Goal: Task Accomplishment & Management: Manage account settings

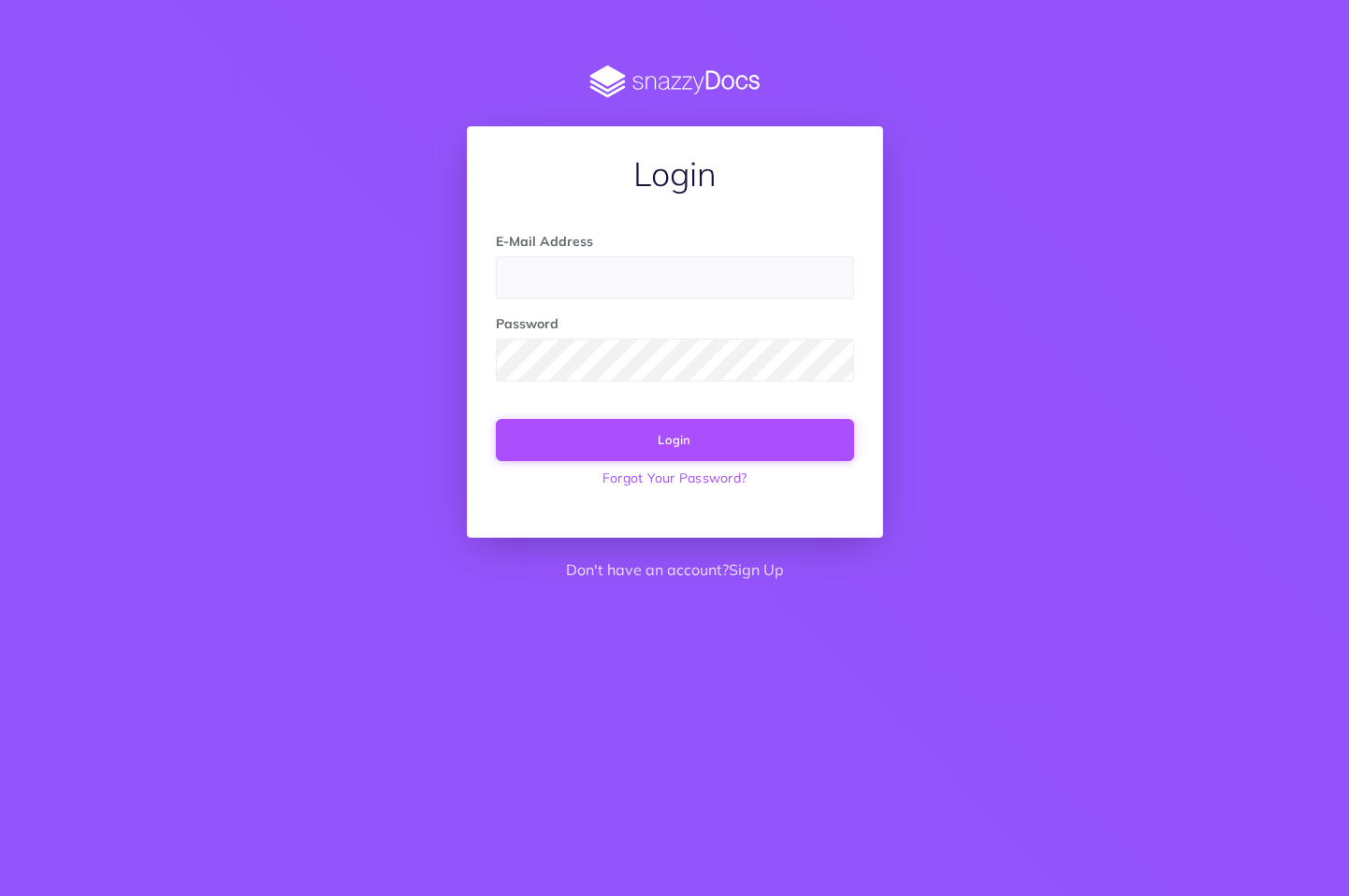
type input "[EMAIL_ADDRESS][DOMAIN_NAME]"
click at [666, 442] on button "Login" at bounding box center [675, 439] width 358 height 41
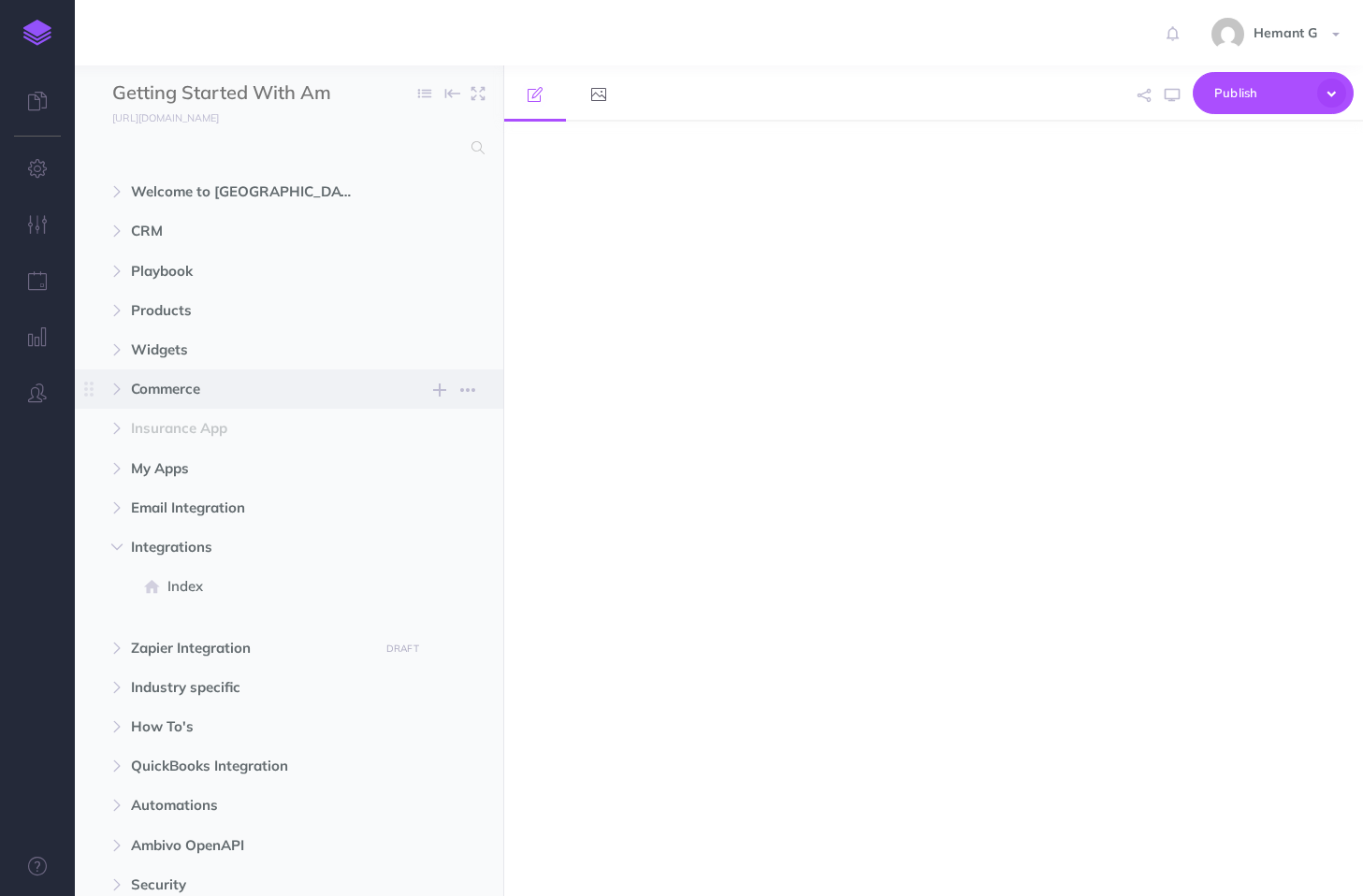
select select "null"
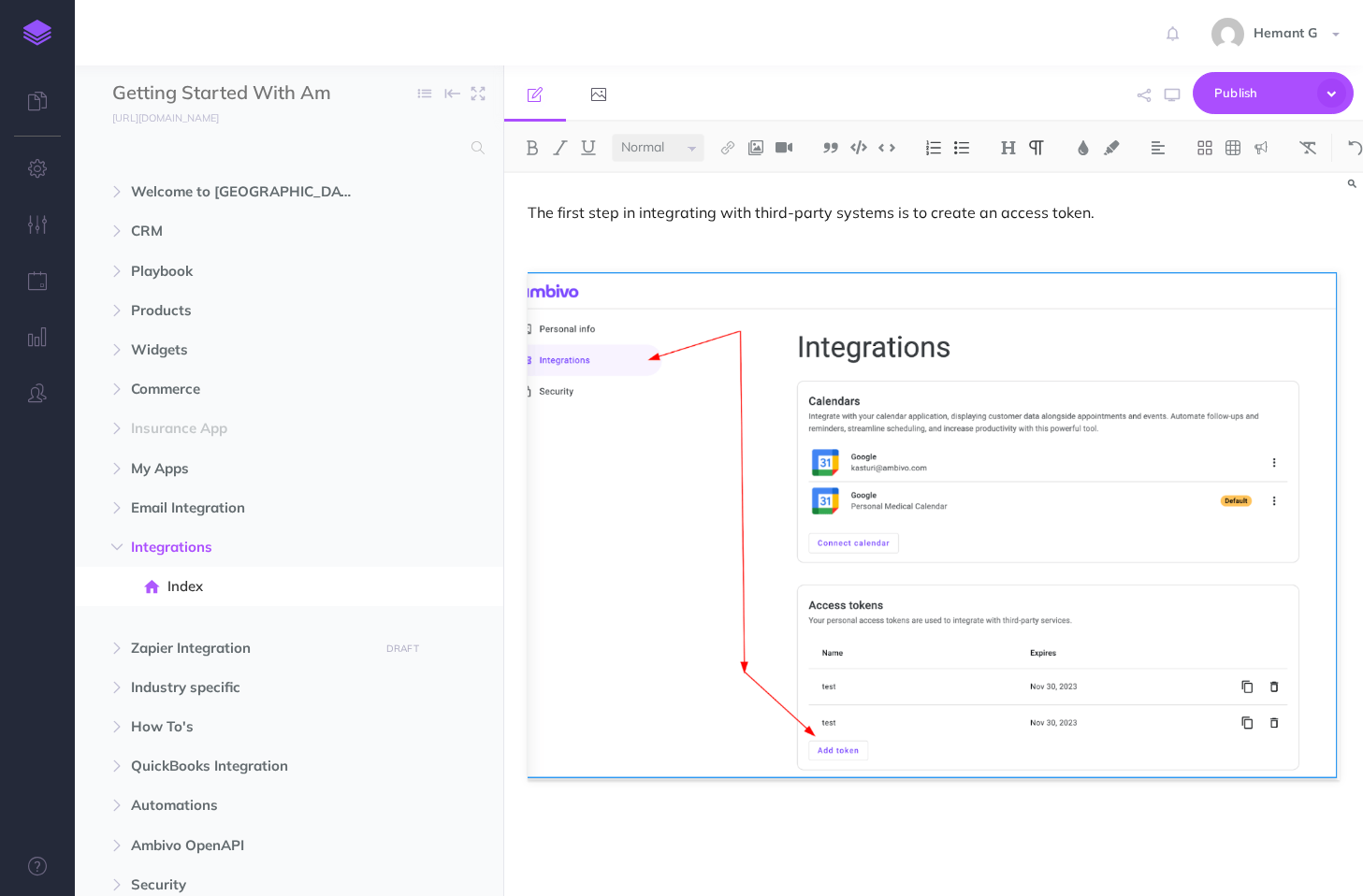
select select
click at [1278, 34] on span "Hemant G" at bounding box center [1284, 32] width 83 height 17
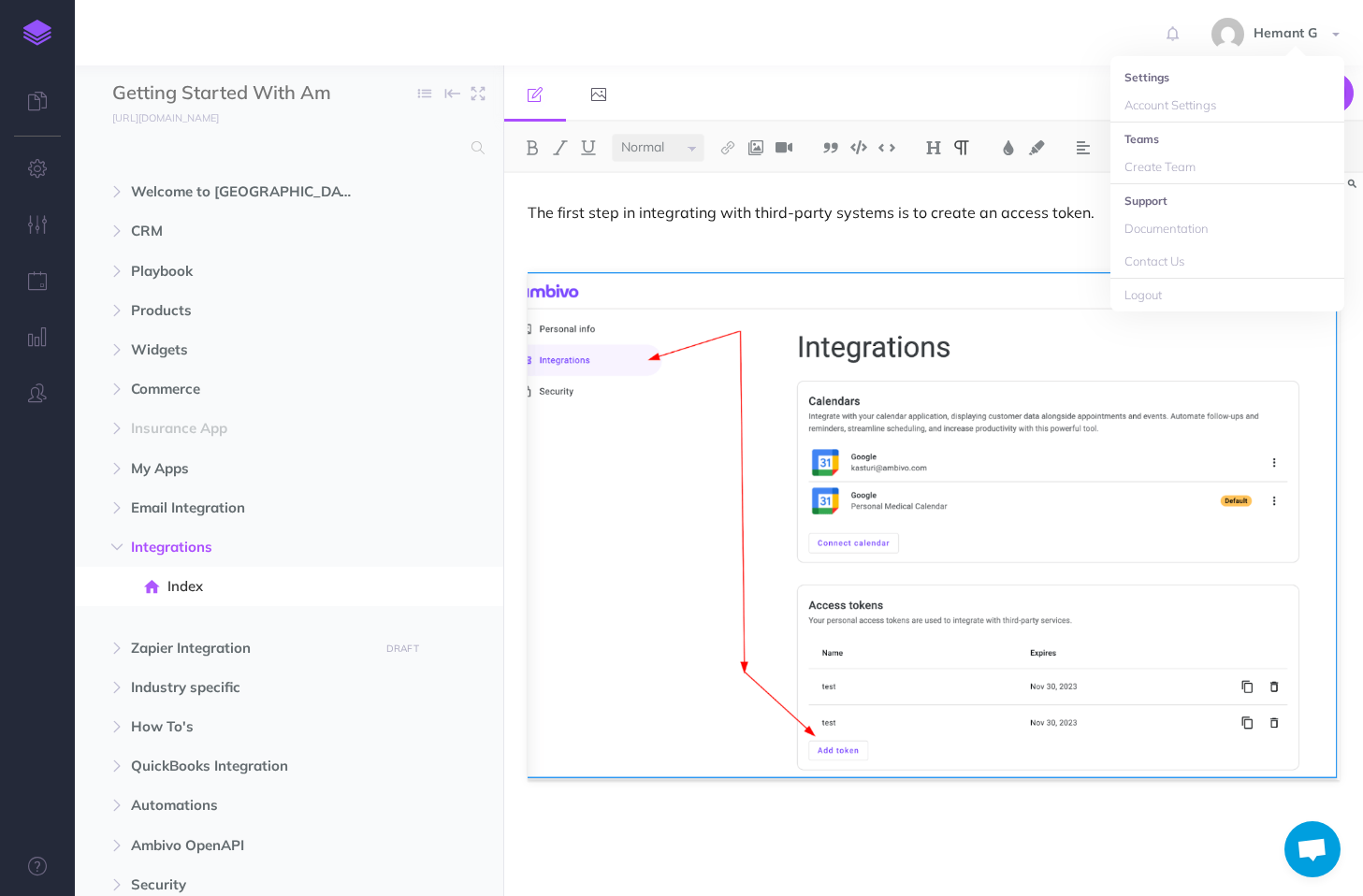
click at [1154, 80] on li "Settings" at bounding box center [1227, 77] width 234 height 23
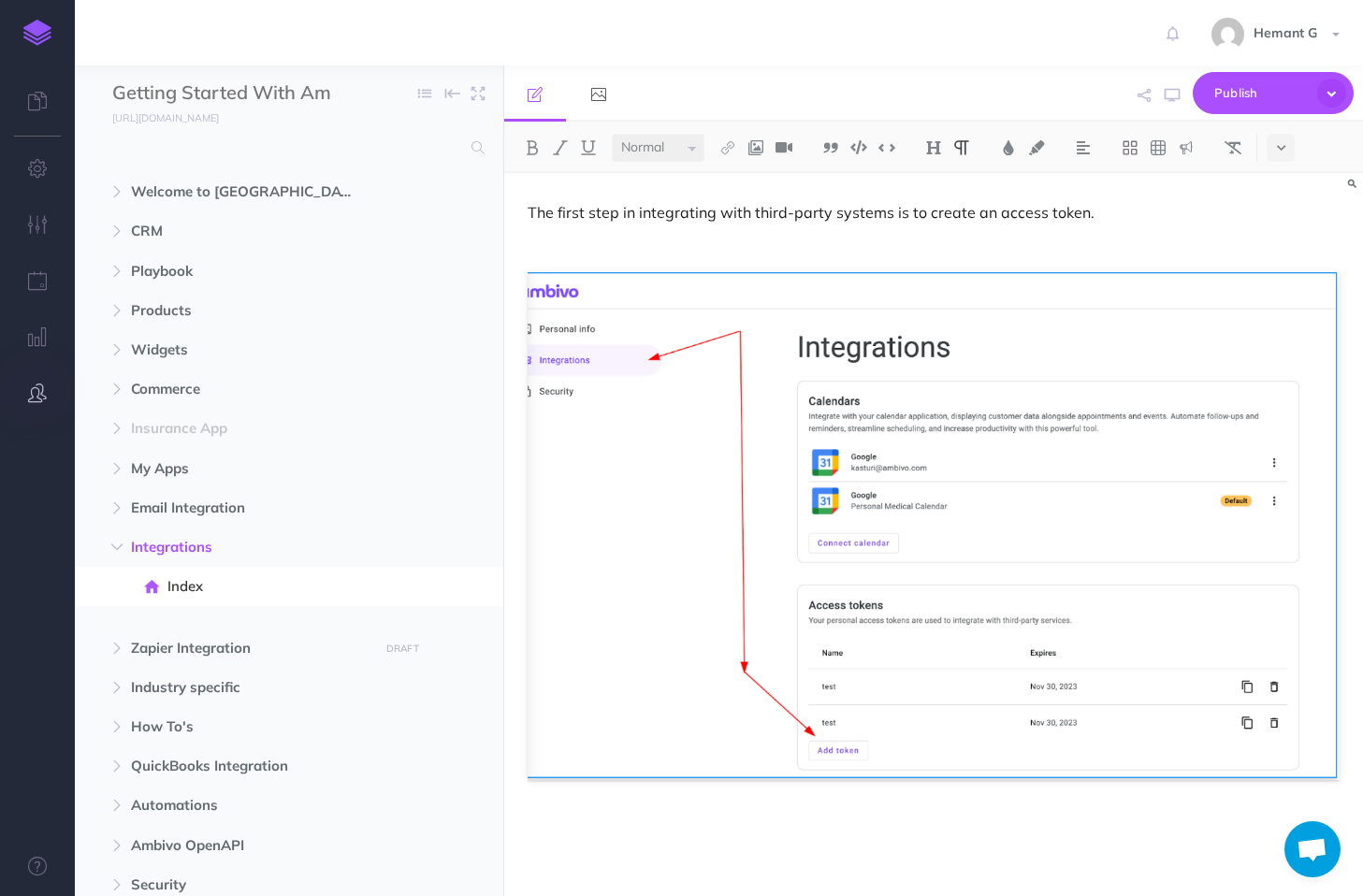
click at [33, 390] on icon "button" at bounding box center [37, 392] width 19 height 19
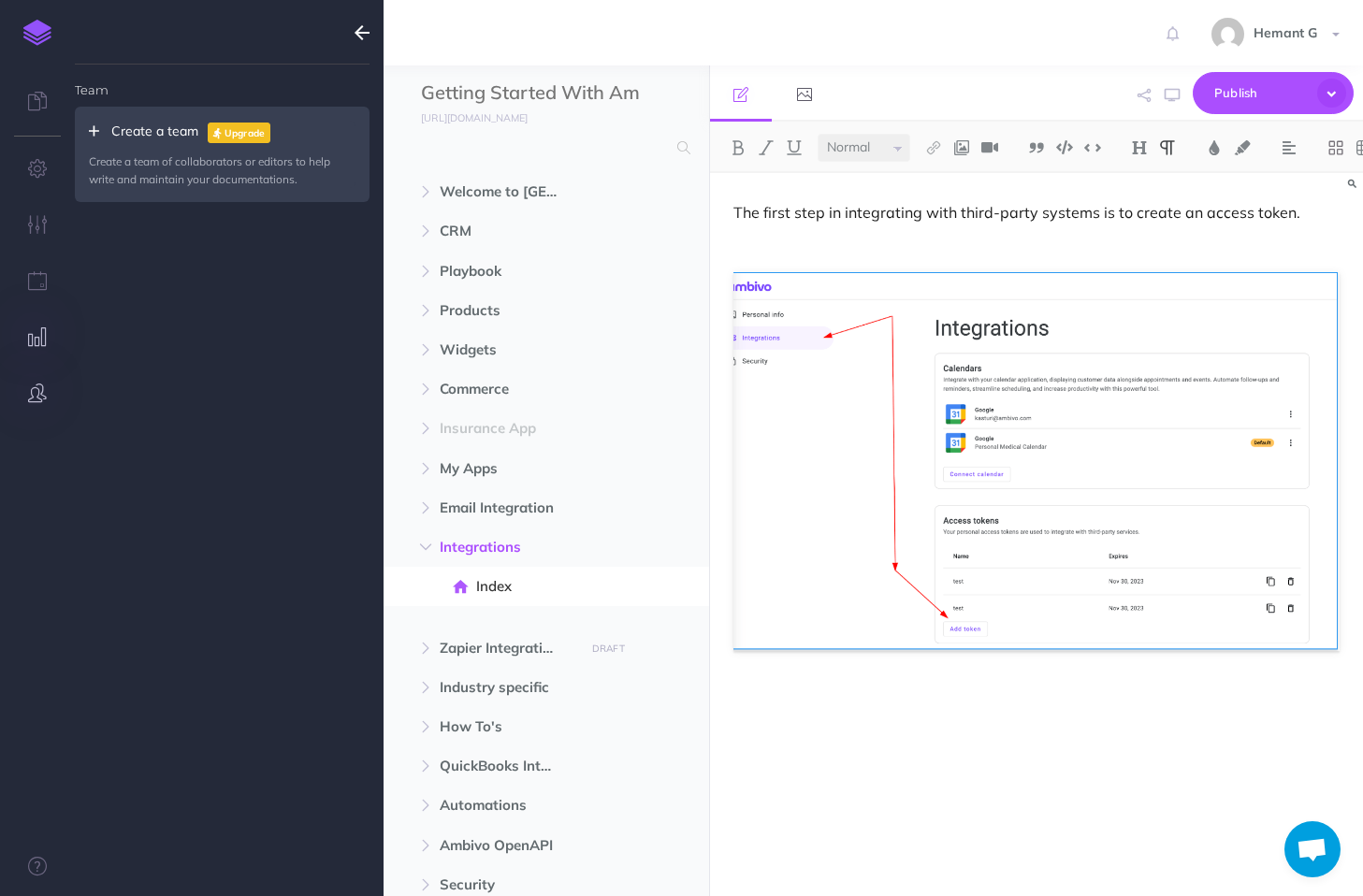
click at [35, 340] on icon "button" at bounding box center [38, 336] width 20 height 19
click at [44, 174] on icon "button" at bounding box center [38, 168] width 20 height 19
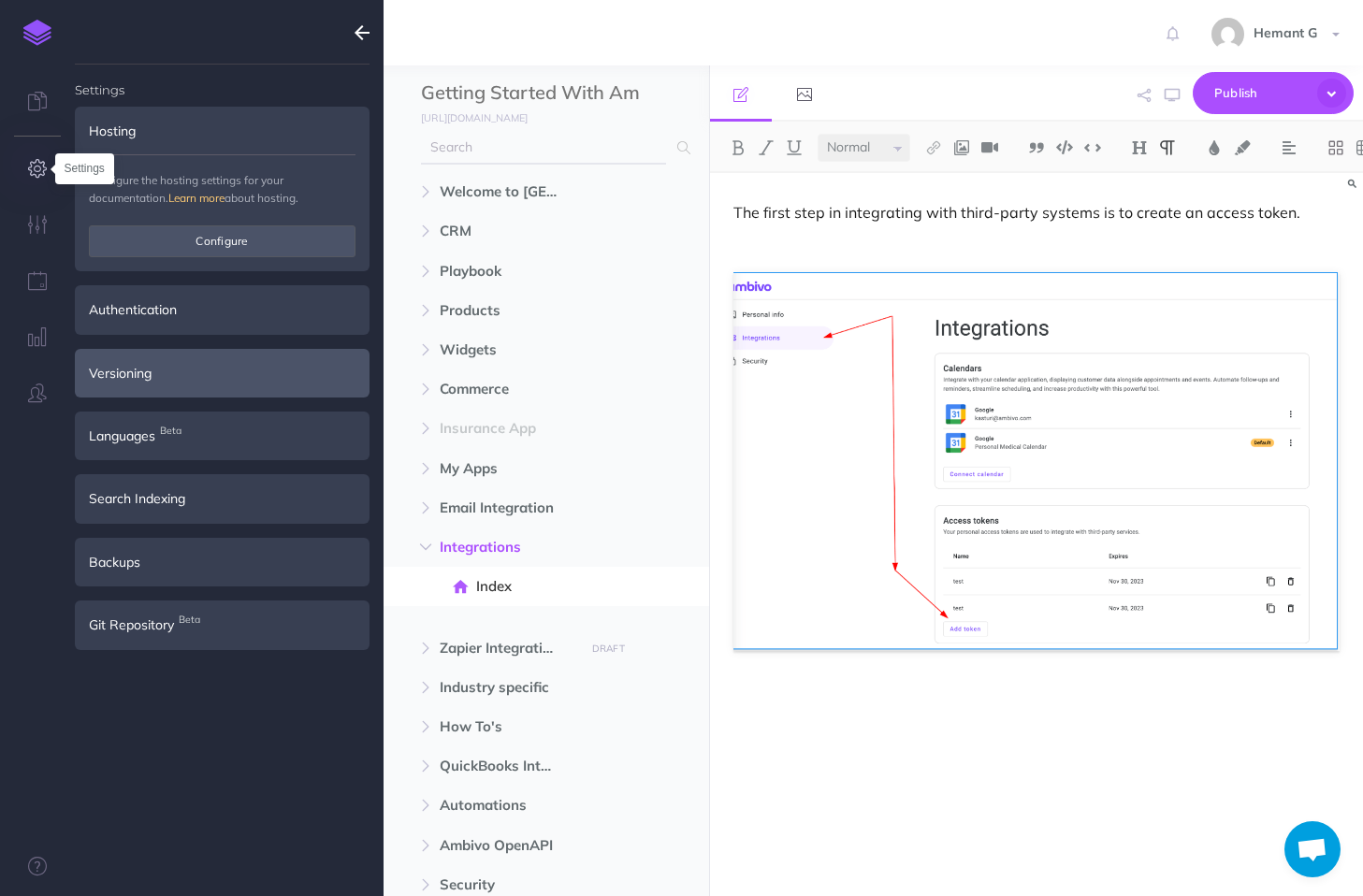
type input "sgosain@ambivo.com"
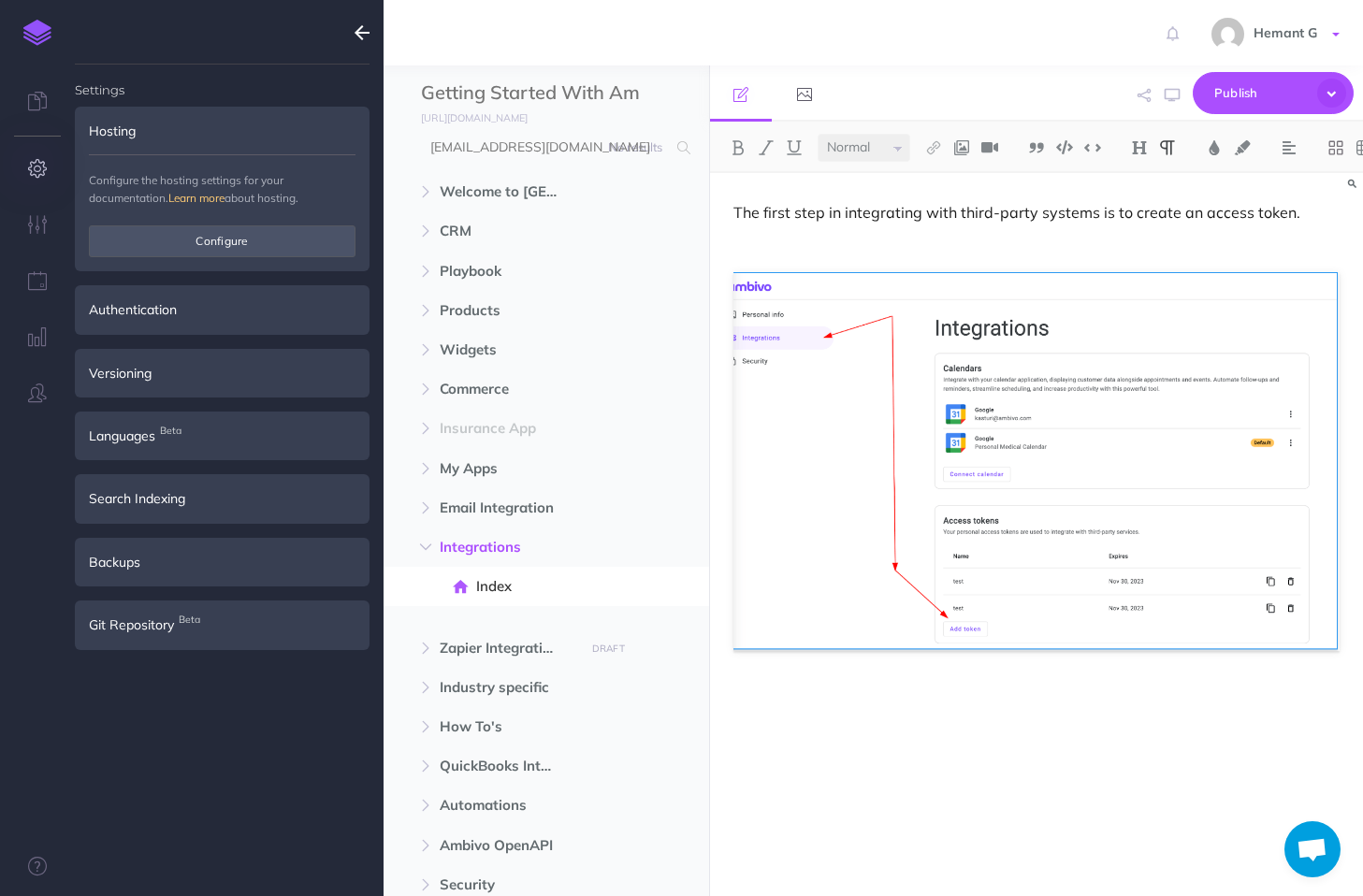
click at [1278, 31] on span "Hemant G" at bounding box center [1284, 32] width 83 height 17
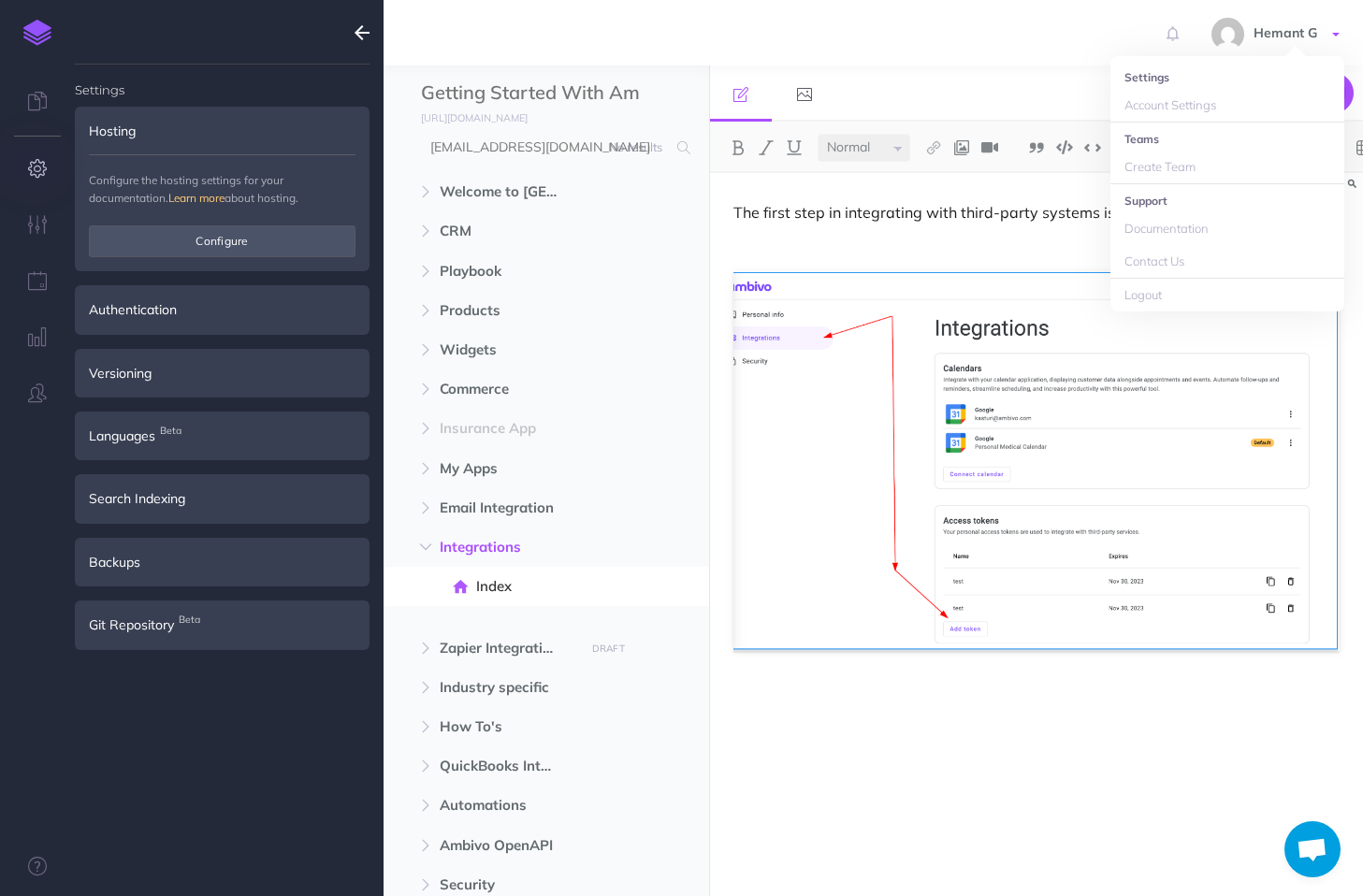
click at [1337, 33] on span at bounding box center [1336, 35] width 8 height 4
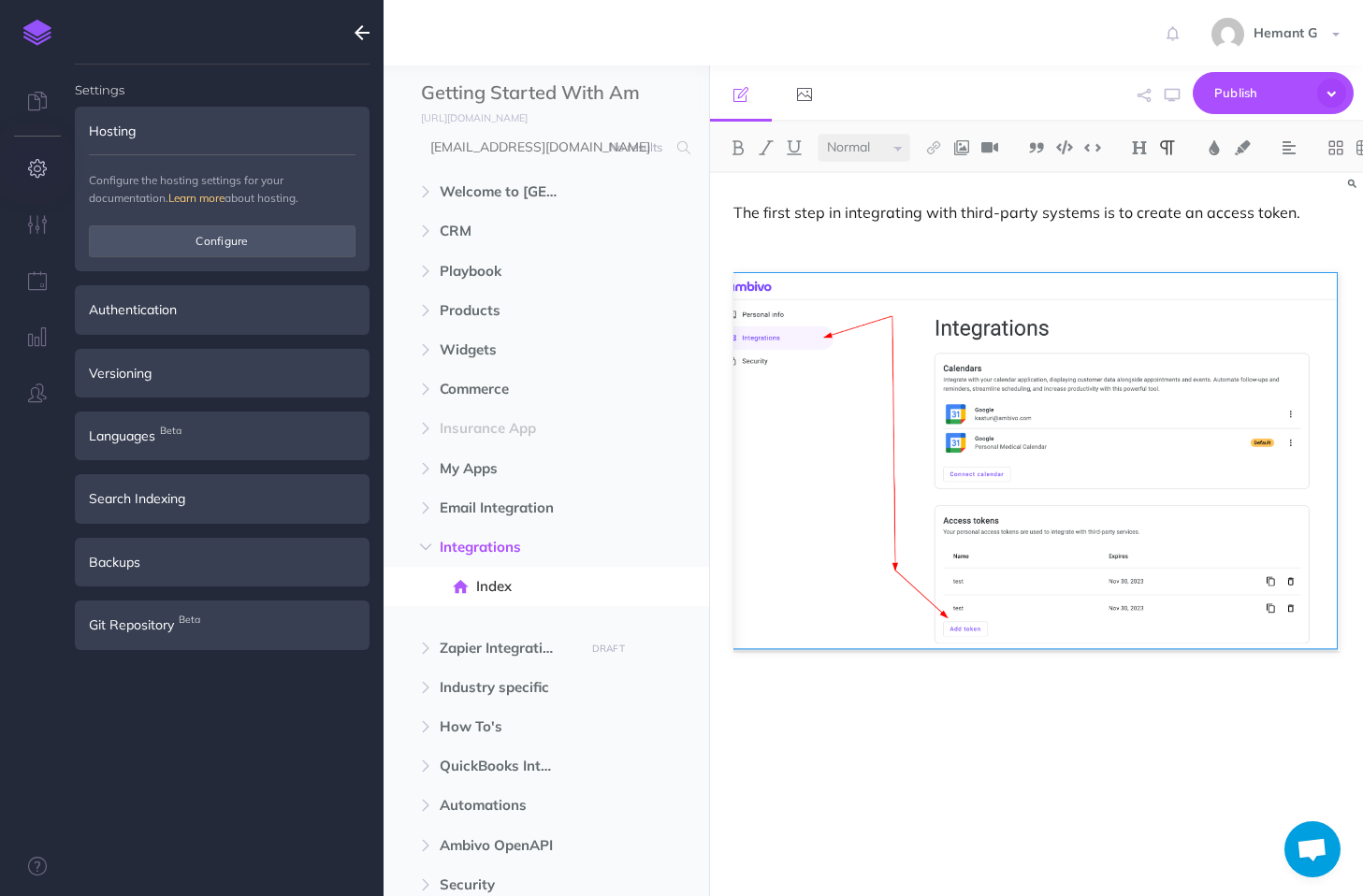
click at [947, 52] on div "Hemant G Settings Account Settings Teams Create Team Support Documentation Cont…" at bounding box center [681, 33] width 1334 height 66
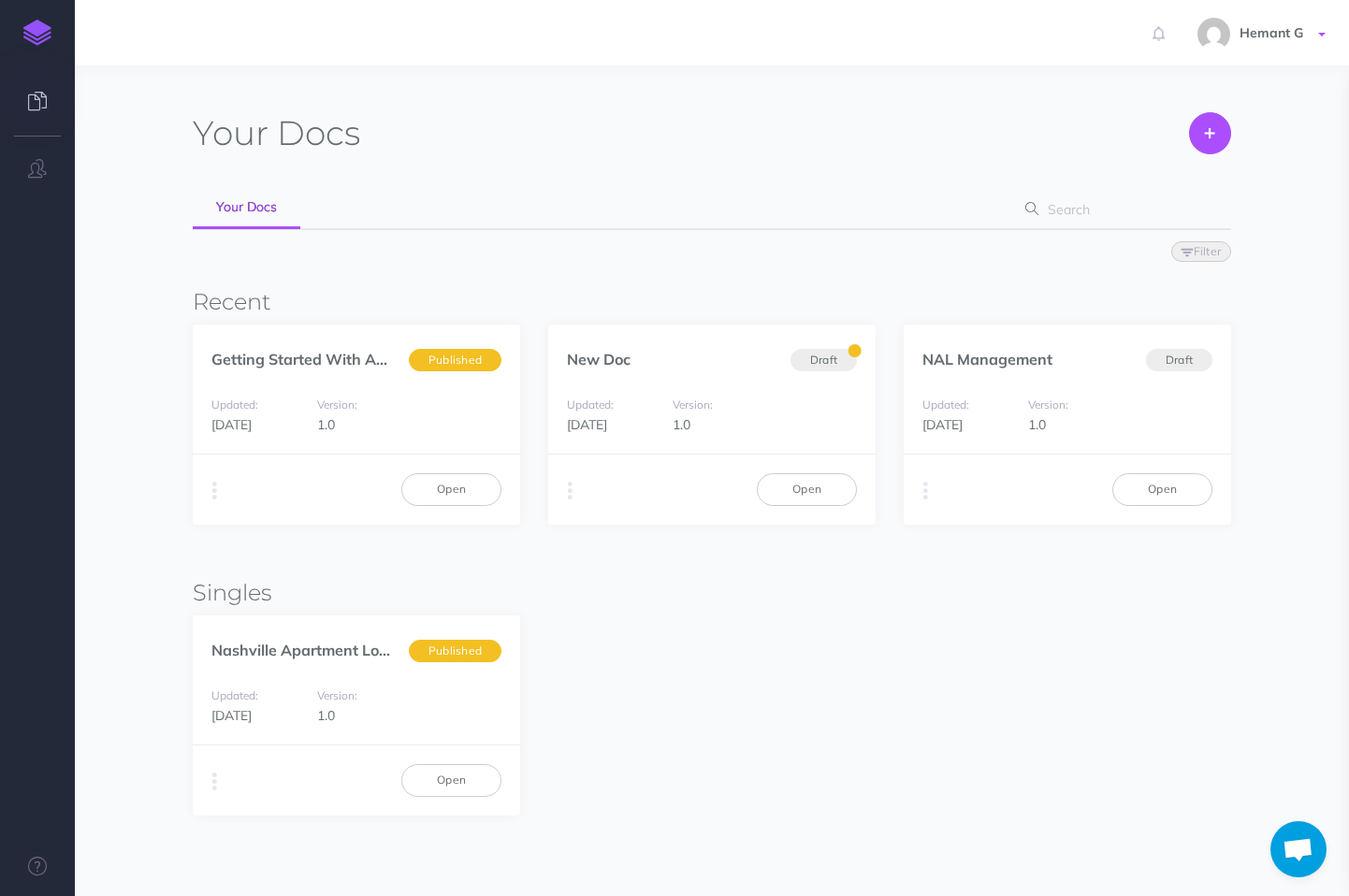
click at [1277, 29] on span "Hemant G" at bounding box center [1270, 32] width 83 height 17
click at [1149, 71] on li "Settings" at bounding box center [1213, 77] width 234 height 23
click at [1281, 35] on span "Hemant G" at bounding box center [1270, 32] width 83 height 17
click at [1144, 76] on li "Settings" at bounding box center [1213, 77] width 234 height 23
click at [1263, 32] on span "Hemant G" at bounding box center [1270, 32] width 83 height 17
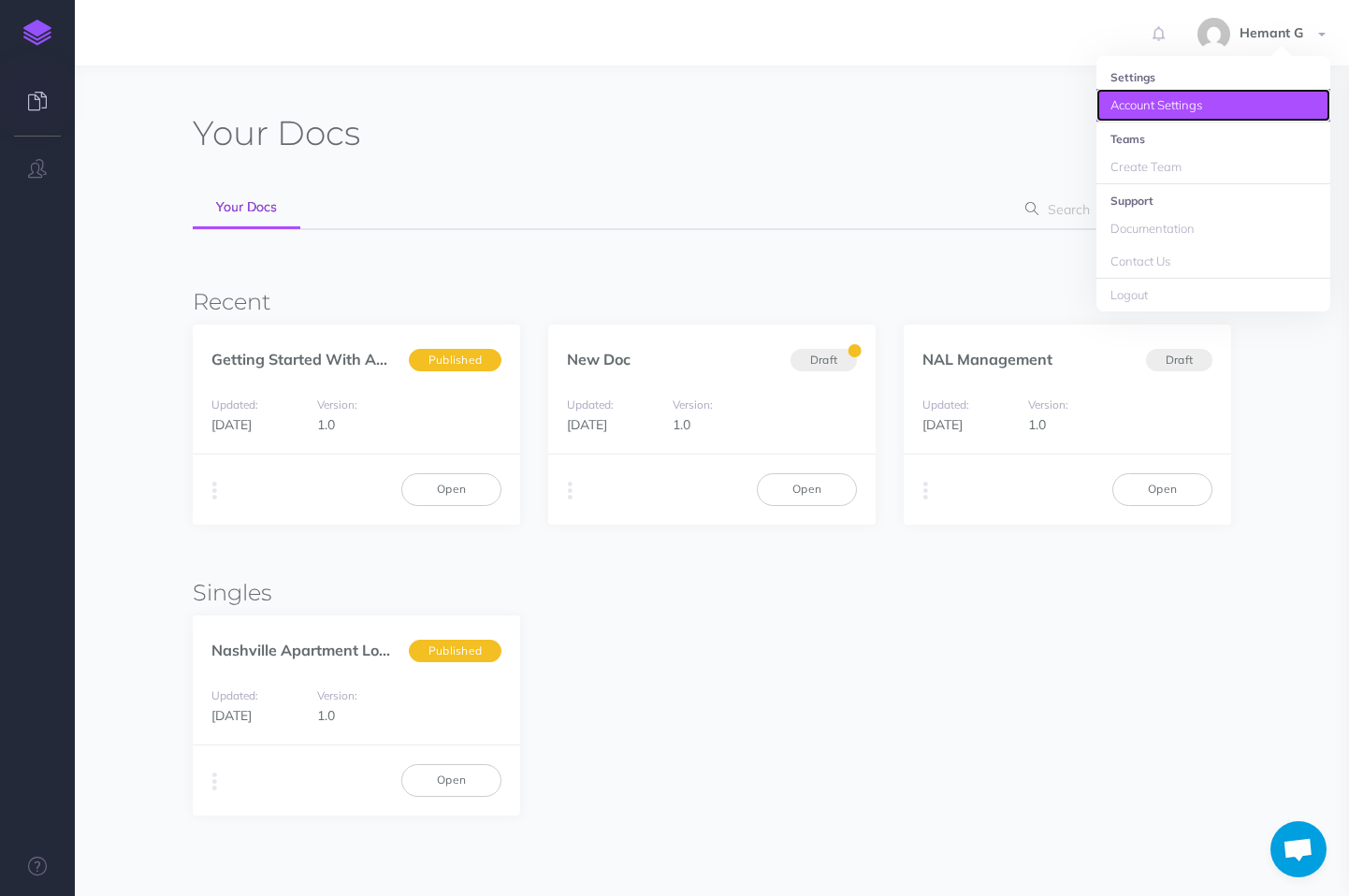
click at [1165, 107] on link "Account Settings" at bounding box center [1213, 105] width 234 height 33
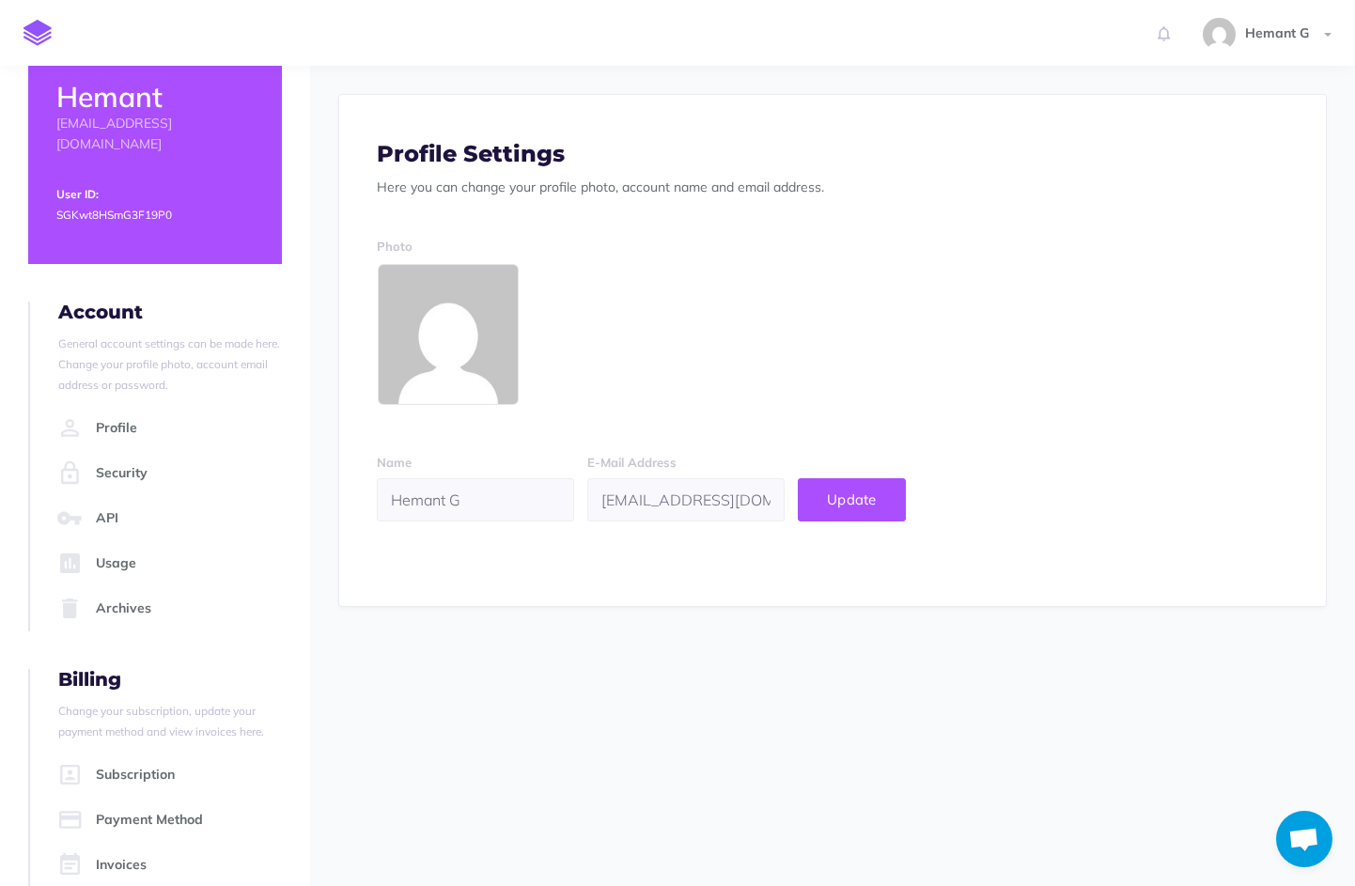
scroll to position [65, 0]
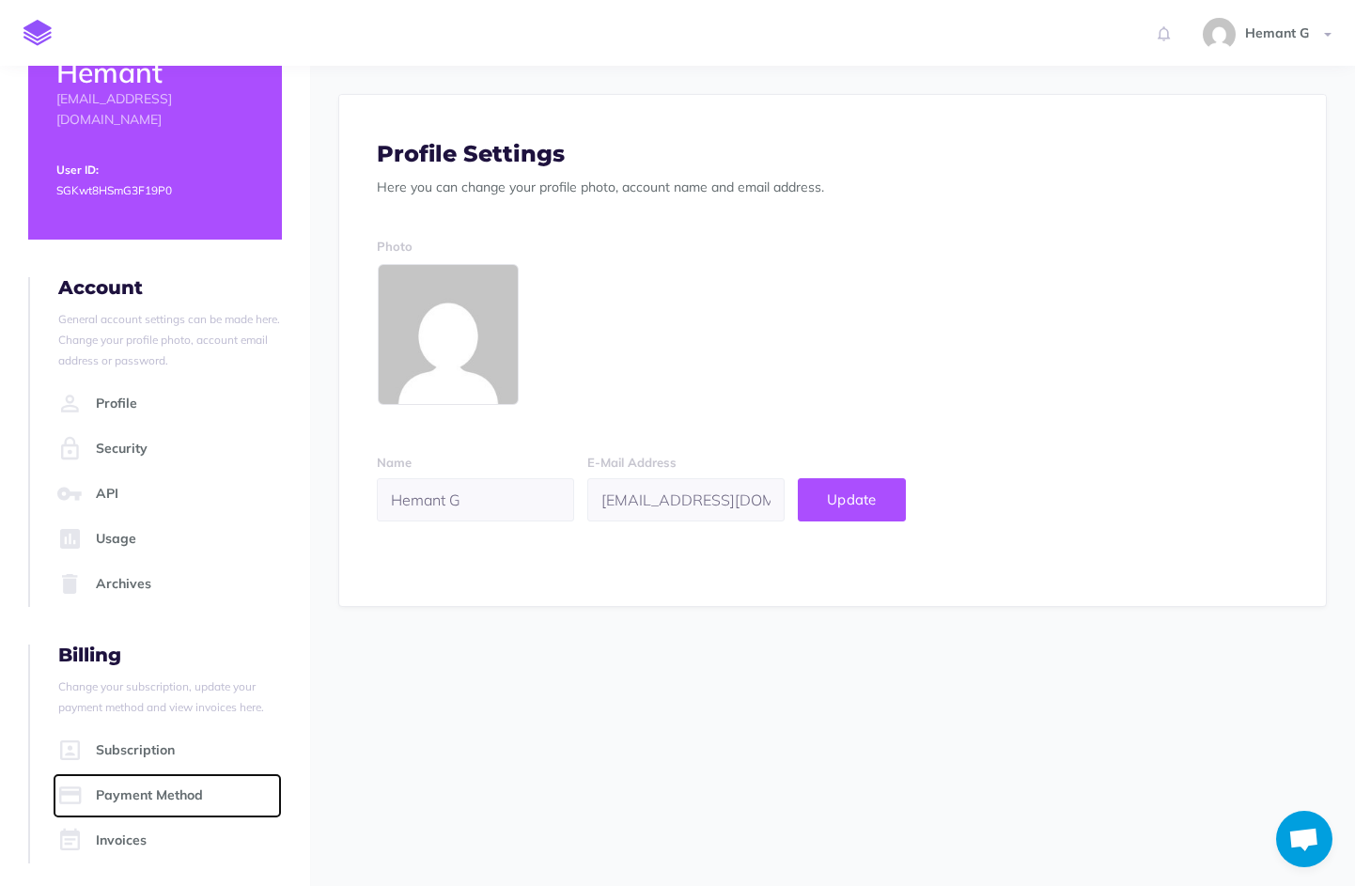
click at [147, 791] on link "Payment Method" at bounding box center [167, 795] width 229 height 45
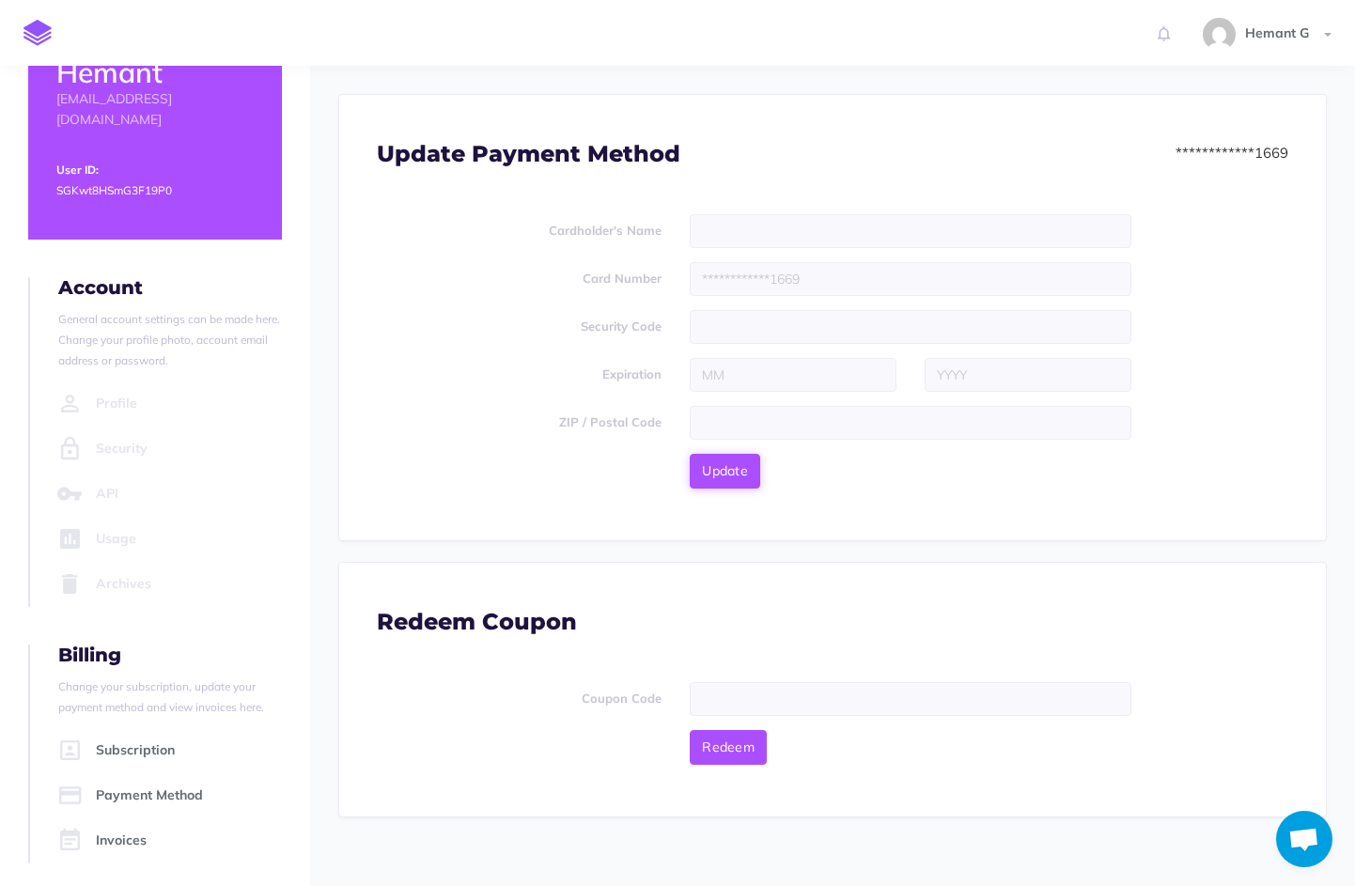
click at [747, 469] on span "Update" at bounding box center [725, 470] width 46 height 17
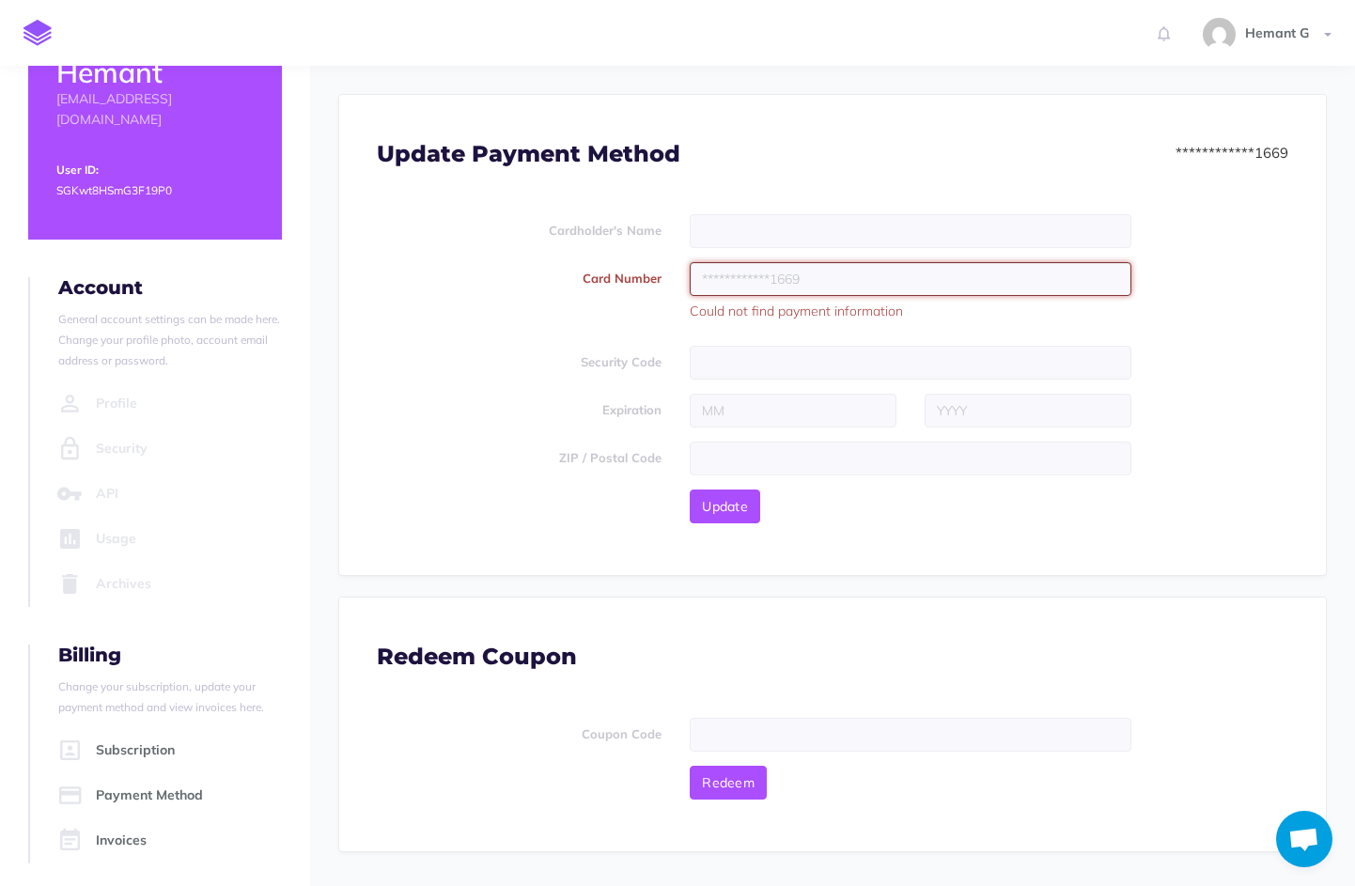
click at [766, 281] on input "text" at bounding box center [910, 279] width 442 height 34
click at [740, 501] on span "Update" at bounding box center [725, 506] width 46 height 17
click at [736, 229] on input "text" at bounding box center [910, 231] width 442 height 34
type input "Ambivo"
type input "5528696783861856"
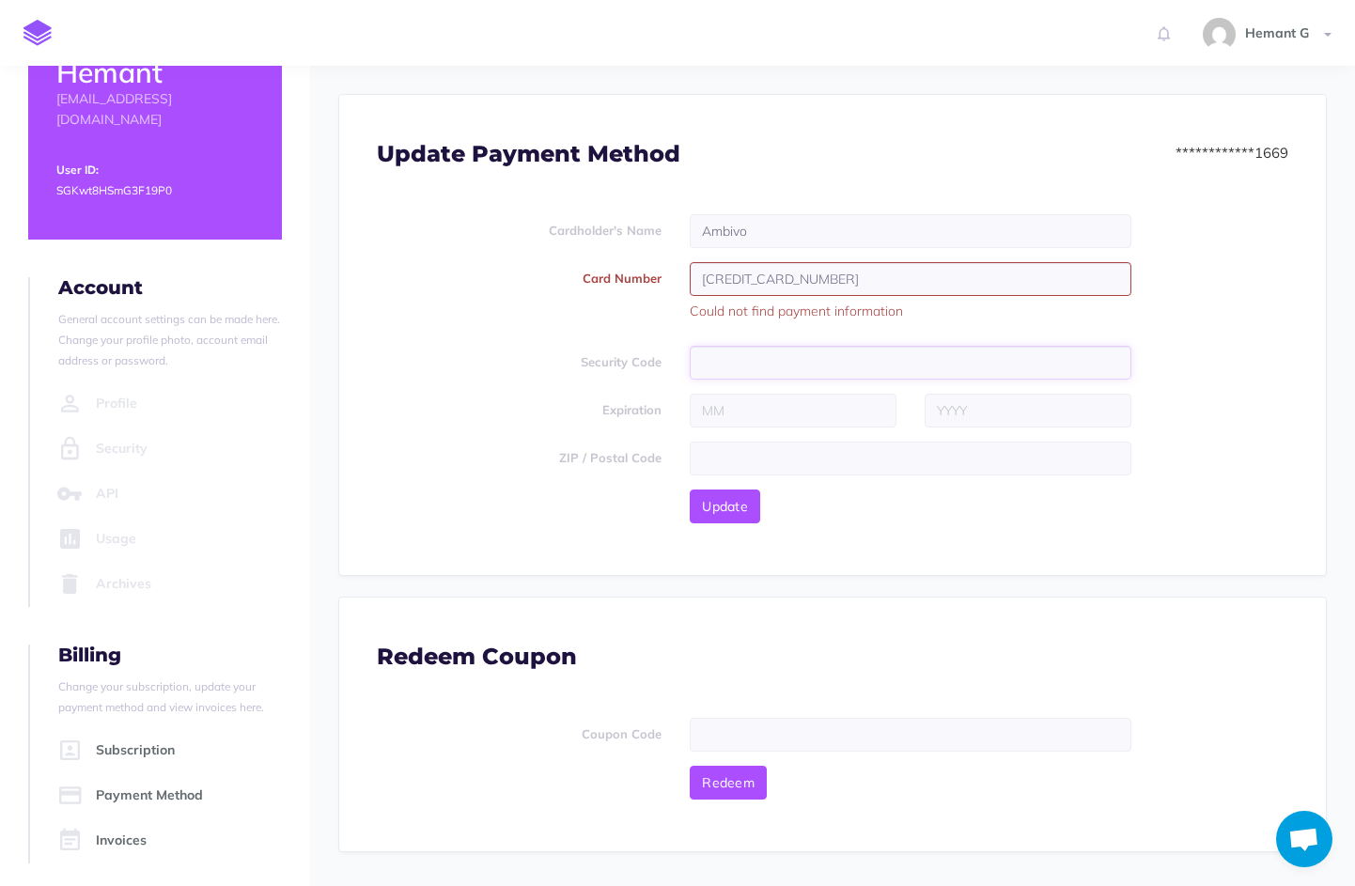
click at [785, 369] on input "text" at bounding box center [910, 363] width 442 height 34
type input "978"
click at [799, 412] on input "text" at bounding box center [792, 411] width 207 height 34
type input "02"
type input "2029"
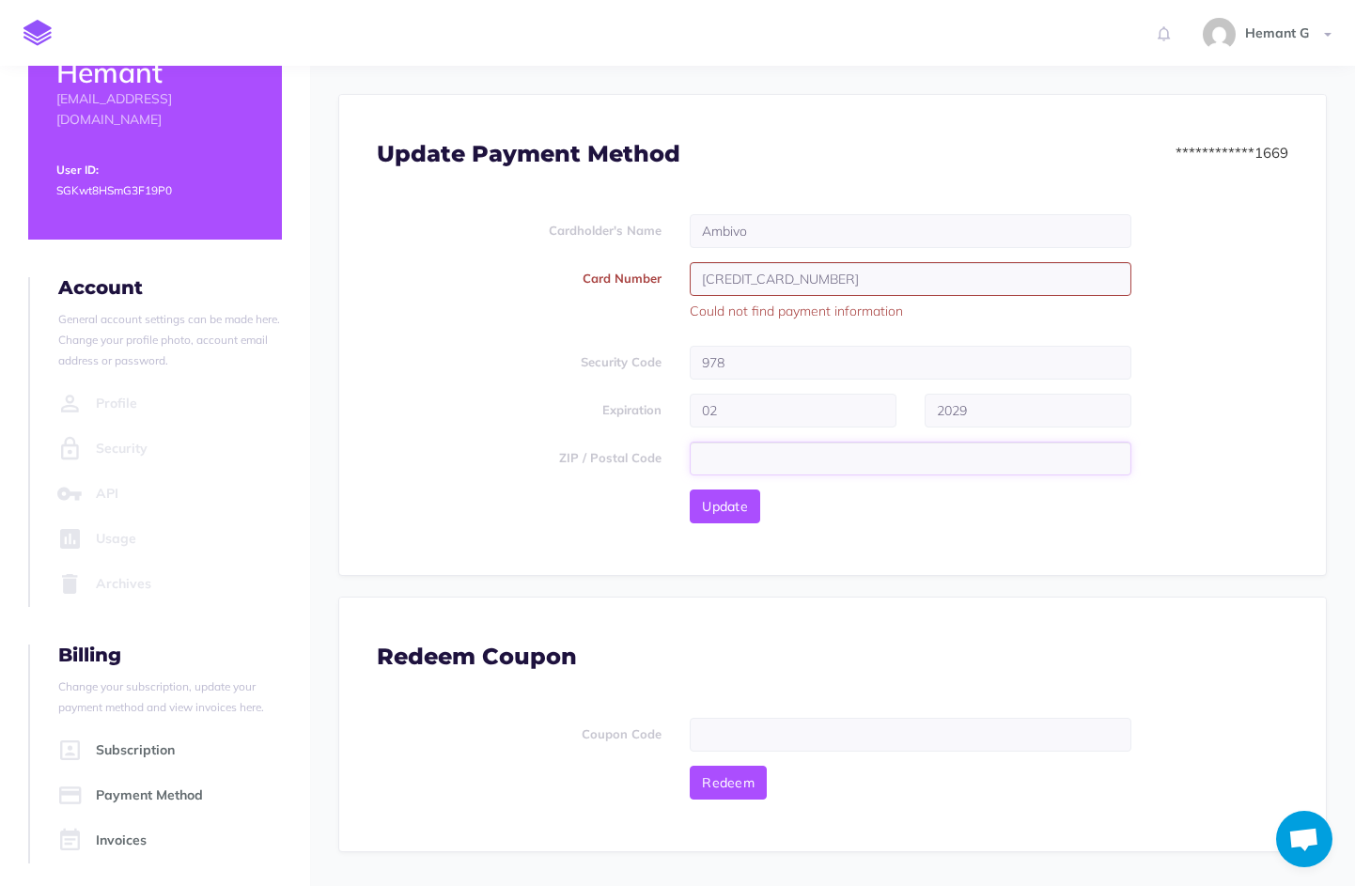
click at [760, 458] on input "text" at bounding box center [910, 459] width 442 height 34
type input "94506"
click at [797, 283] on input "5528696783861856" at bounding box center [910, 279] width 442 height 34
click at [726, 506] on span "Update" at bounding box center [725, 506] width 46 height 17
